Goal: Task Accomplishment & Management: Manage account settings

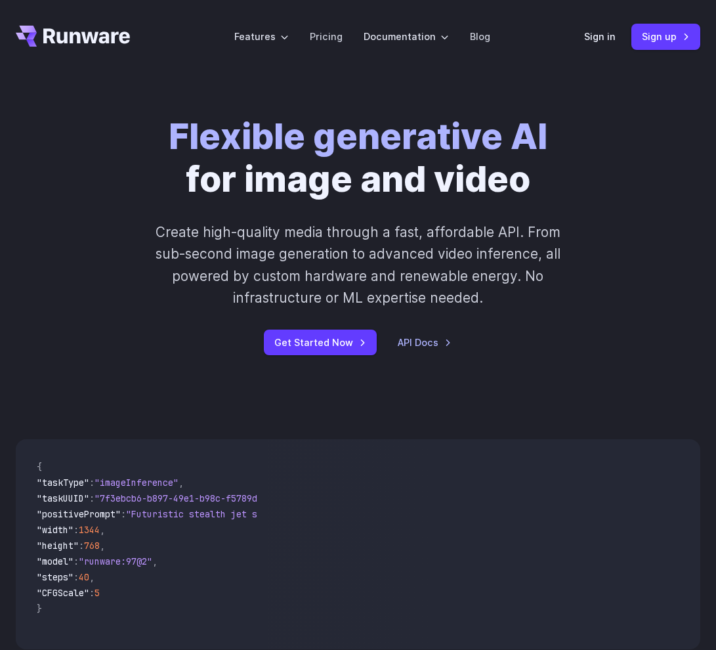
click at [588, 28] on div "Sign in Sign up" at bounding box center [642, 37] width 116 height 26
click at [591, 37] on link "Sign in" at bounding box center [599, 36] width 31 height 15
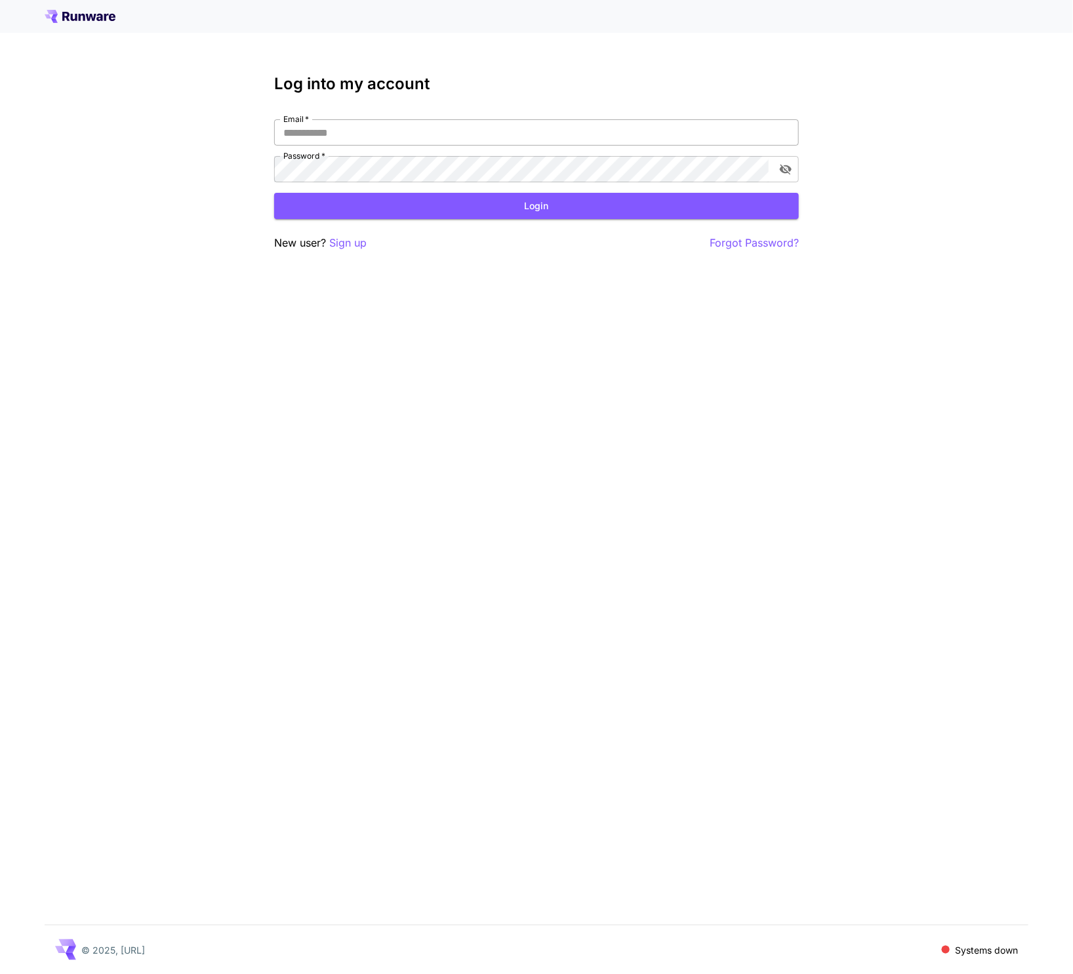
click at [705, 126] on input "Email   *" at bounding box center [536, 132] width 525 height 26
click at [0, 974] on com-1password-button at bounding box center [0, 974] width 0 height 0
click at [524, 148] on div "Email   * Email   * Password   * Password   *" at bounding box center [536, 150] width 525 height 63
click at [526, 140] on input "Email   *" at bounding box center [536, 132] width 525 height 26
type input "**********"
